Goal: Task Accomplishment & Management: Use online tool/utility

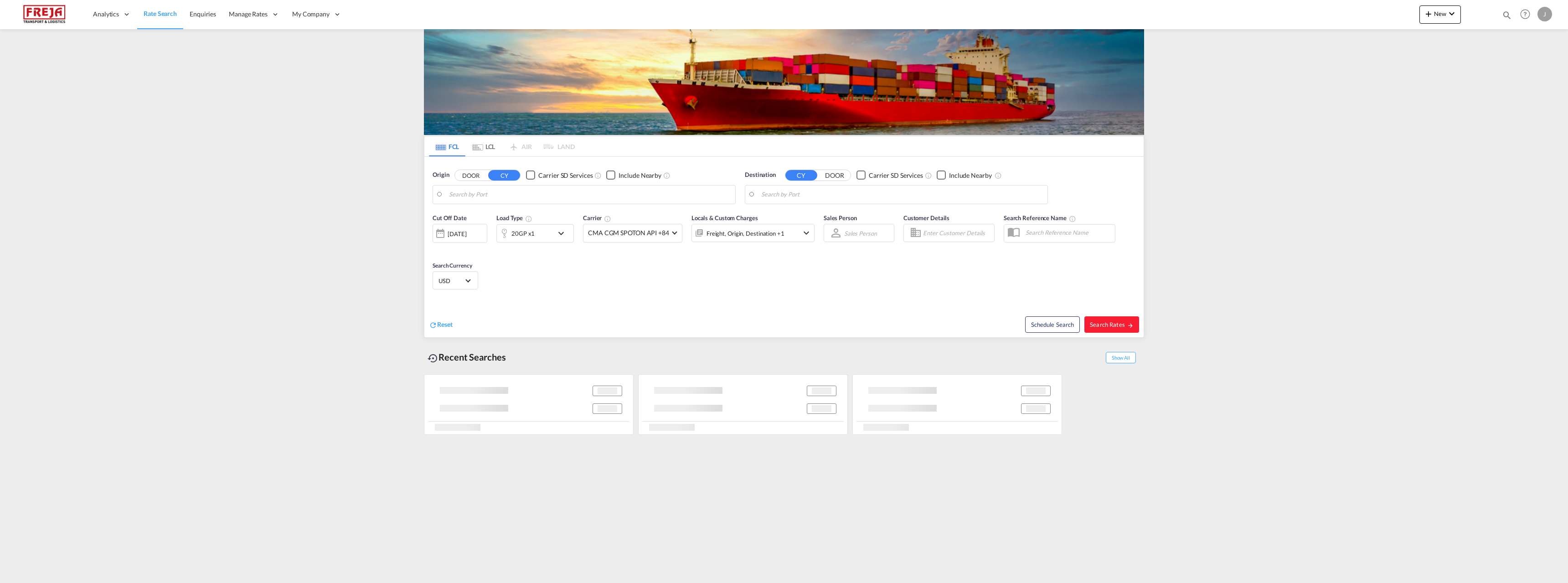
type input "Raumo (Rauma), [GEOGRAPHIC_DATA]"
type input "San [PERSON_NAME], BI, CLSVE"
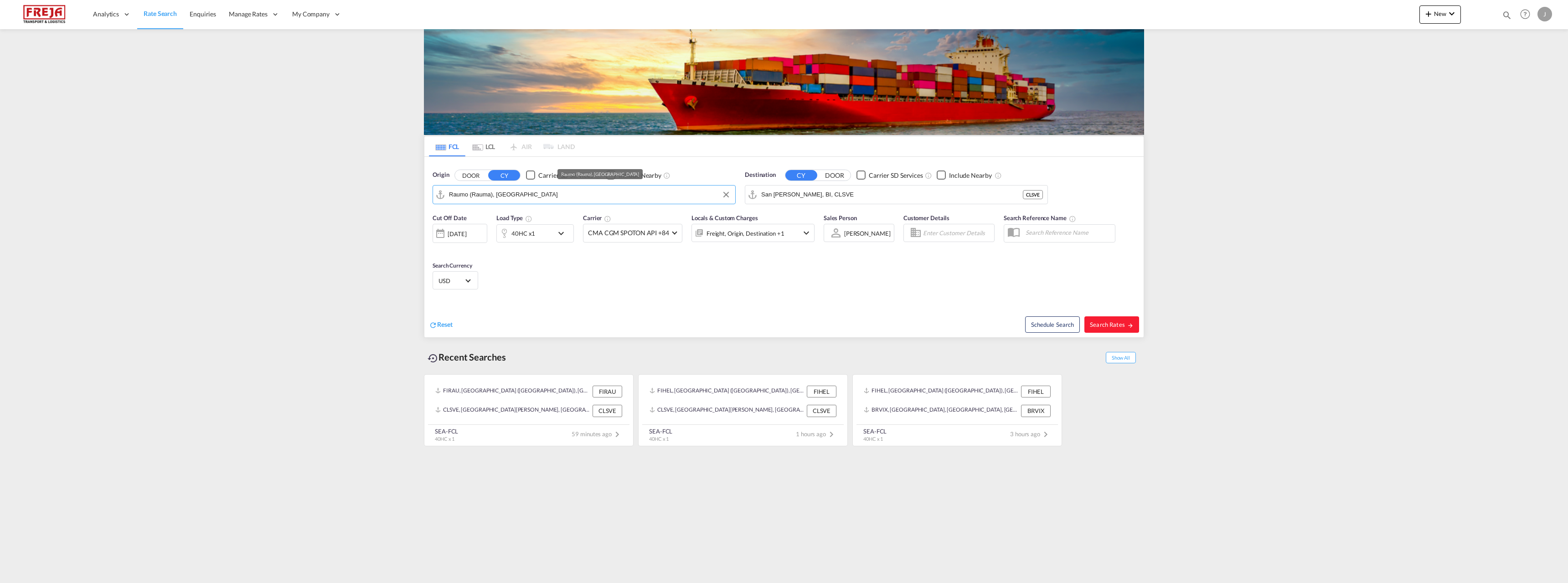
click at [532, 192] on input "Raumo (Rauma), [GEOGRAPHIC_DATA]" at bounding box center [590, 194] width 282 height 14
click at [505, 219] on div "[GEOGRAPHIC_DATA] ([GEOGRAPHIC_DATA]) [GEOGRAPHIC_DATA] FIHEL" at bounding box center [519, 222] width 173 height 33
type input "[GEOGRAPHIC_DATA] ([GEOGRAPHIC_DATA]), [GEOGRAPHIC_DATA]"
click at [822, 196] on input "San [PERSON_NAME], BI, CLSVE" at bounding box center [902, 194] width 282 height 14
click at [817, 221] on div "[GEOGRAPHIC_DATA] [GEOGRAPHIC_DATA] ZADUR" at bounding box center [832, 220] width 173 height 27
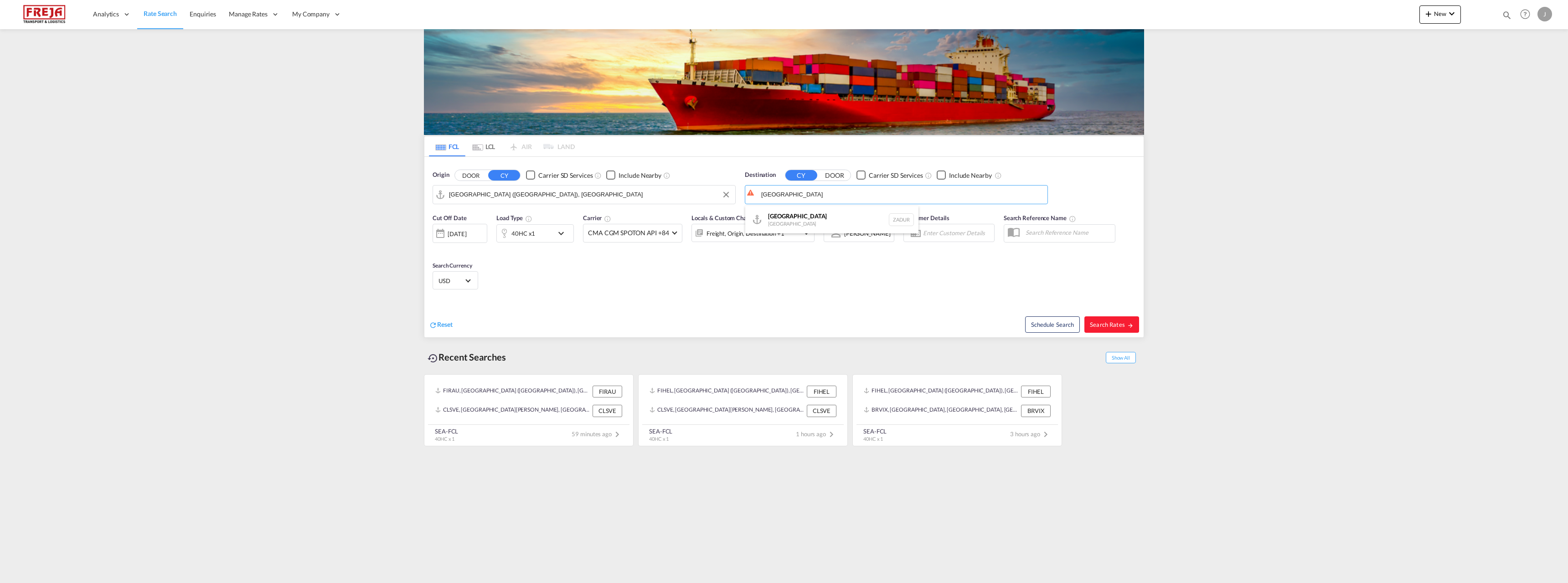
type input "[GEOGRAPHIC_DATA], ZADUR"
click at [1115, 321] on span "Search Rates" at bounding box center [1112, 325] width 43 height 7
type input "FIHEL to ZADUR / [DATE]"
